Goal: Transaction & Acquisition: Purchase product/service

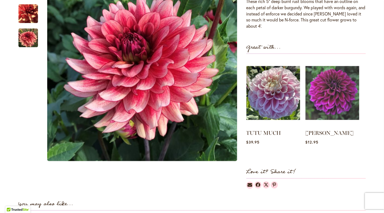
scroll to position [207, 0]
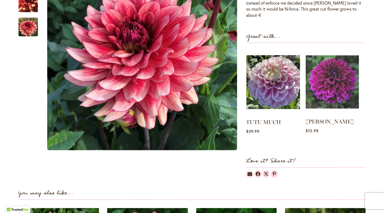
click at [331, 79] on img at bounding box center [332, 82] width 53 height 67
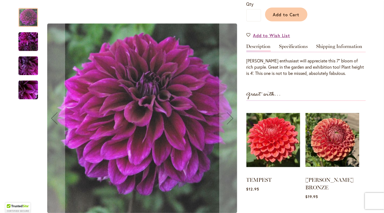
scroll to position [164, 0]
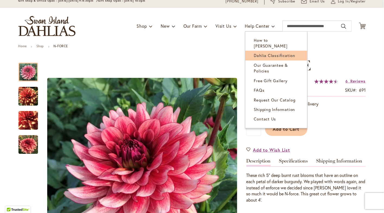
scroll to position [43, 0]
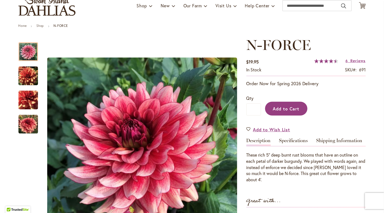
click at [293, 108] on span "Add to Cart" at bounding box center [286, 109] width 27 height 6
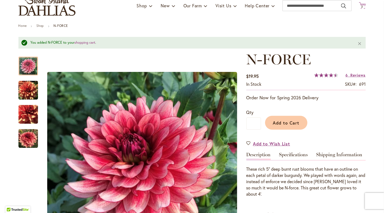
click at [363, 7] on span "2" at bounding box center [363, 7] width 2 height 4
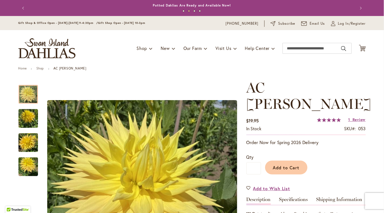
scroll to position [76, 0]
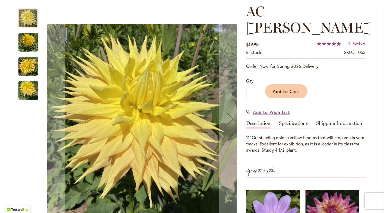
click at [25, 39] on img "AC Jeri" at bounding box center [28, 42] width 20 height 26
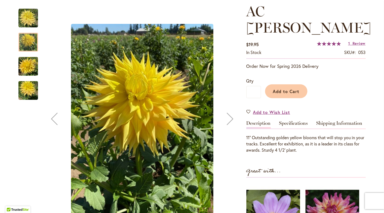
click at [27, 61] on img "AC Jeri" at bounding box center [28, 67] width 20 height 26
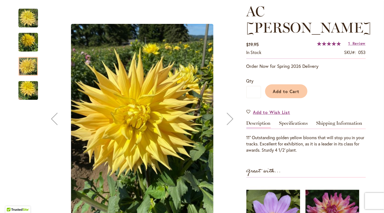
click at [27, 83] on img "AC Jeri" at bounding box center [28, 91] width 20 height 26
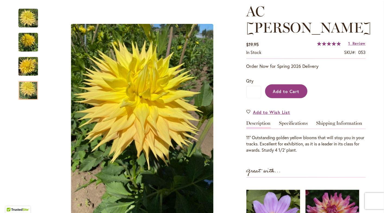
click at [292, 89] on span "Add to Cart" at bounding box center [286, 92] width 27 height 6
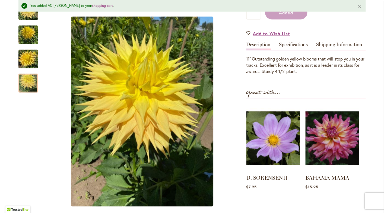
scroll to position [170, 0]
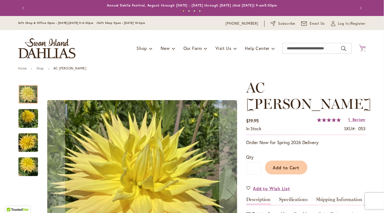
click at [365, 46] on icon "Cart .cls-1 { fill: #231f20; }" at bounding box center [362, 48] width 7 height 7
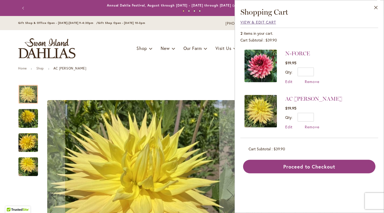
click at [267, 23] on span "View & Edit Cart" at bounding box center [259, 22] width 36 height 5
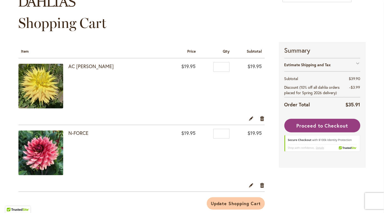
scroll to position [45, 0]
